Goal: Task Accomplishment & Management: Manage account settings

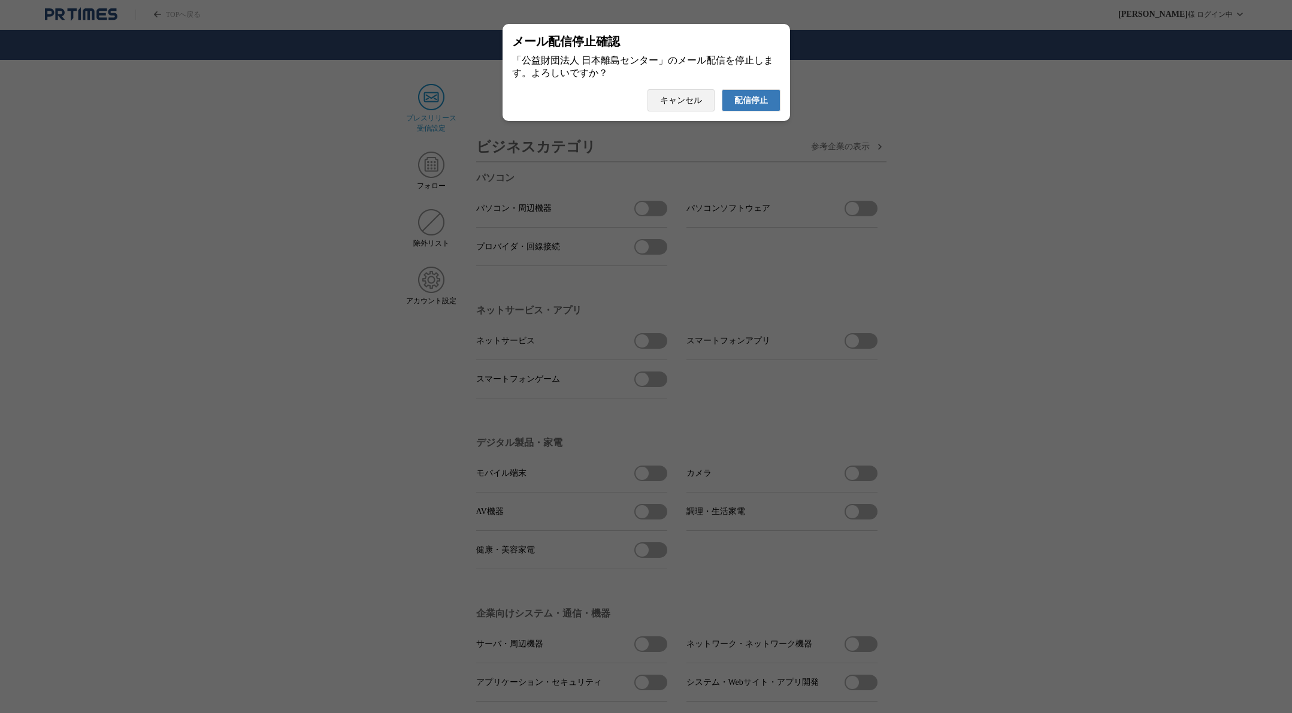
click at [743, 105] on span "配信停止" at bounding box center [751, 100] width 34 height 11
click at [764, 106] on span "配信停止" at bounding box center [751, 100] width 34 height 11
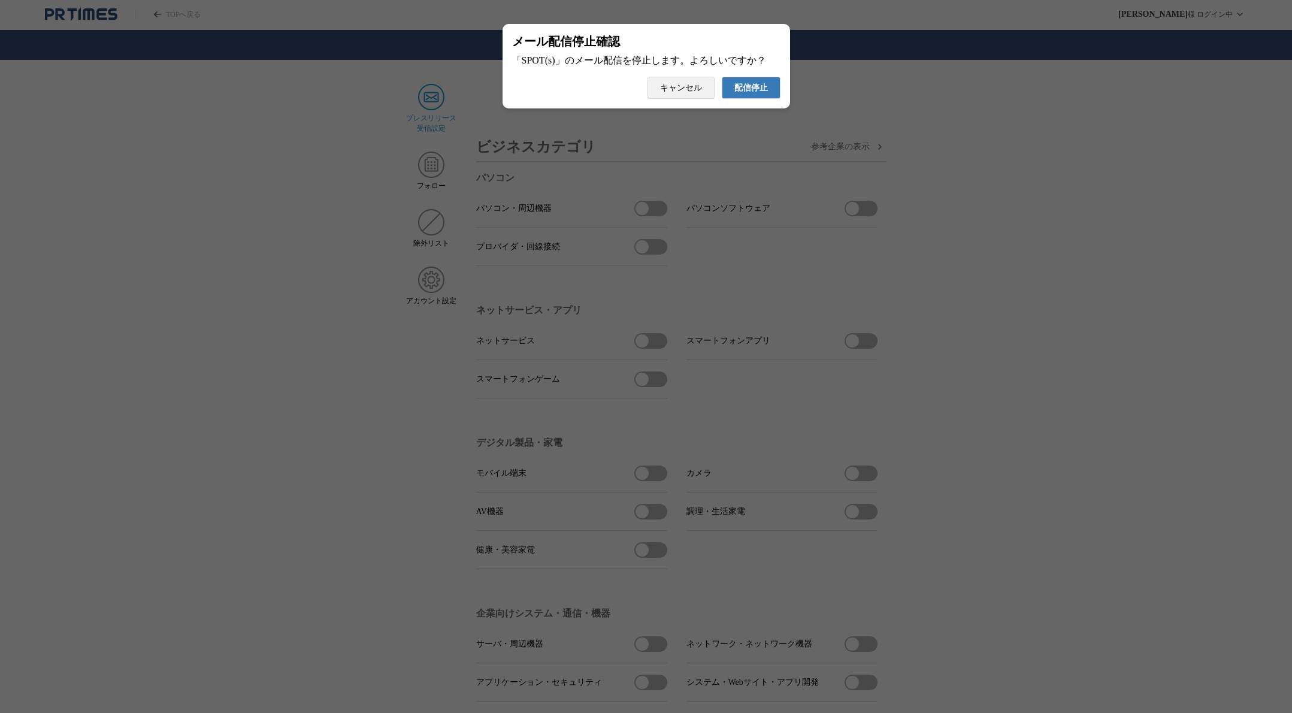
click at [744, 93] on span "配信停止" at bounding box center [751, 88] width 34 height 11
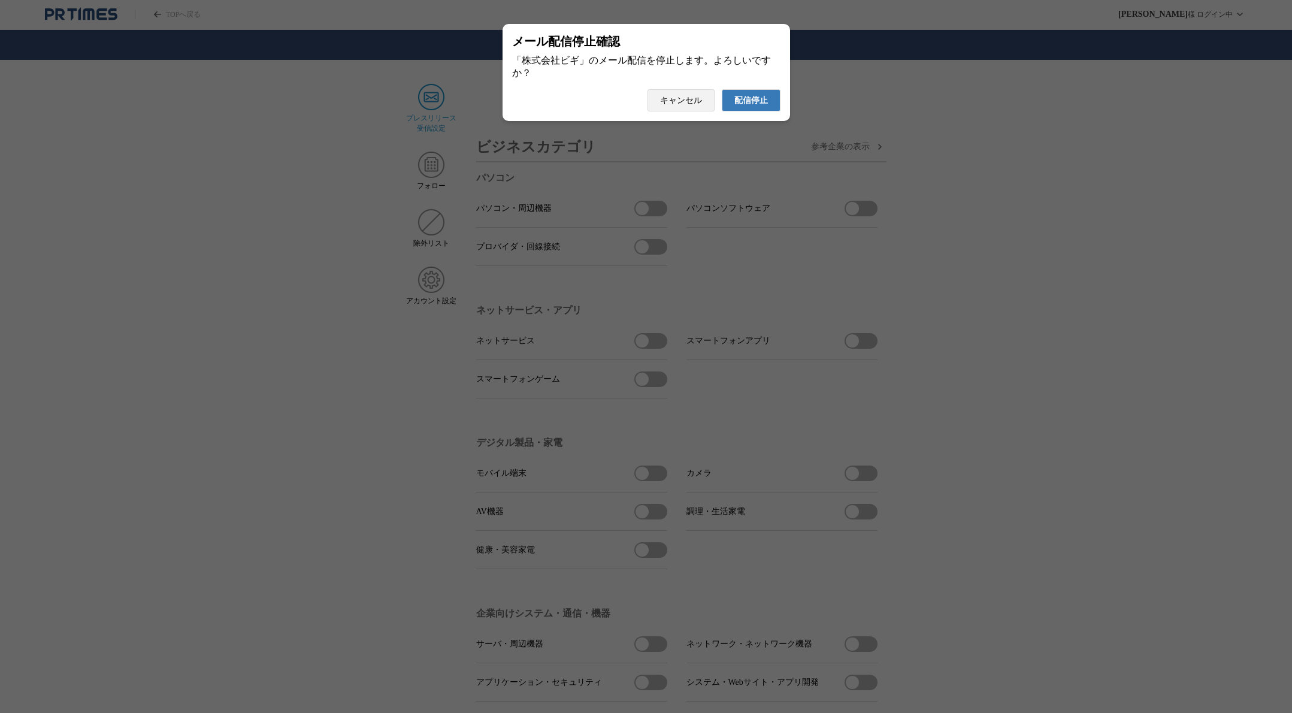
click at [735, 105] on span "配信停止" at bounding box center [751, 100] width 34 height 11
click at [750, 105] on span "配信停止" at bounding box center [751, 100] width 34 height 11
click at [742, 111] on button "配信停止" at bounding box center [751, 100] width 59 height 22
click at [754, 106] on span "配信停止" at bounding box center [751, 100] width 34 height 11
click at [744, 106] on span "配信停止" at bounding box center [751, 100] width 34 height 11
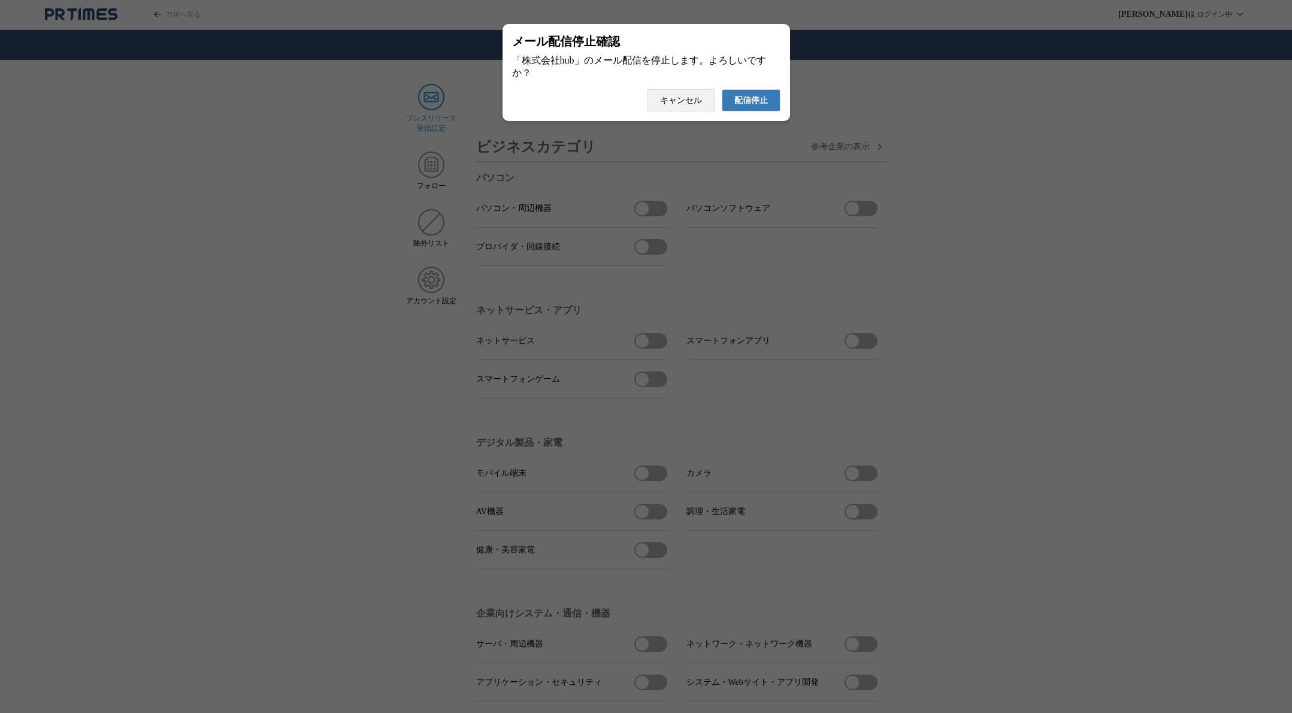
click at [759, 102] on span "配信停止" at bounding box center [751, 100] width 34 height 11
click at [758, 106] on span "配信停止" at bounding box center [751, 100] width 34 height 11
click at [751, 106] on span "配信停止" at bounding box center [751, 100] width 34 height 11
click at [750, 102] on span "配信停止" at bounding box center [751, 100] width 34 height 11
